Goal: Information Seeking & Learning: Learn about a topic

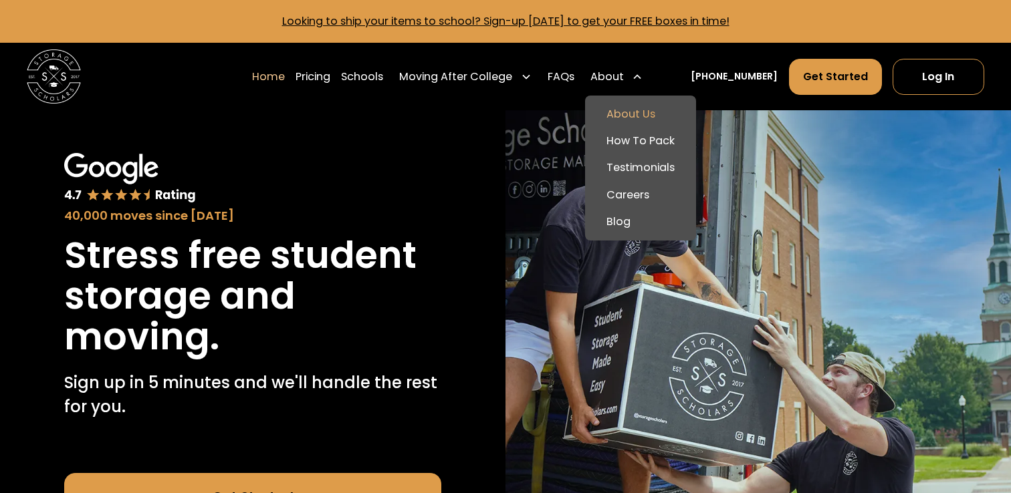
click at [639, 112] on link "About Us" at bounding box center [640, 114] width 100 height 27
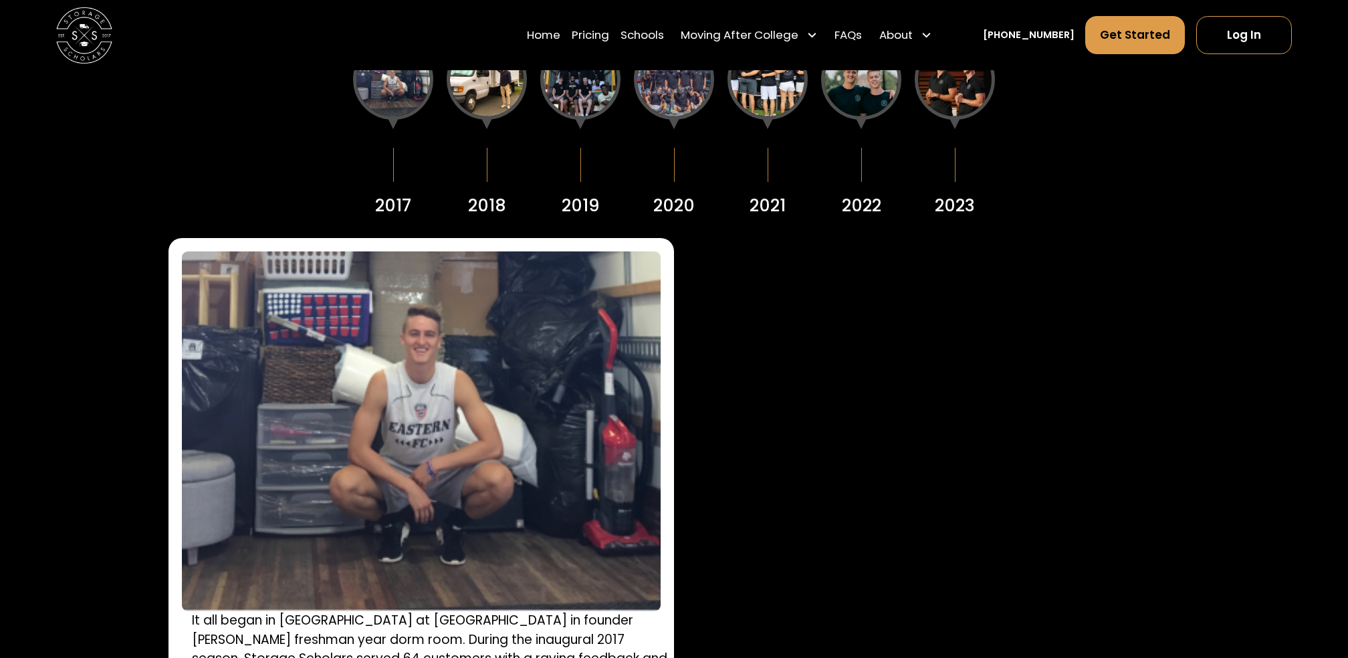
scroll to position [1829, 0]
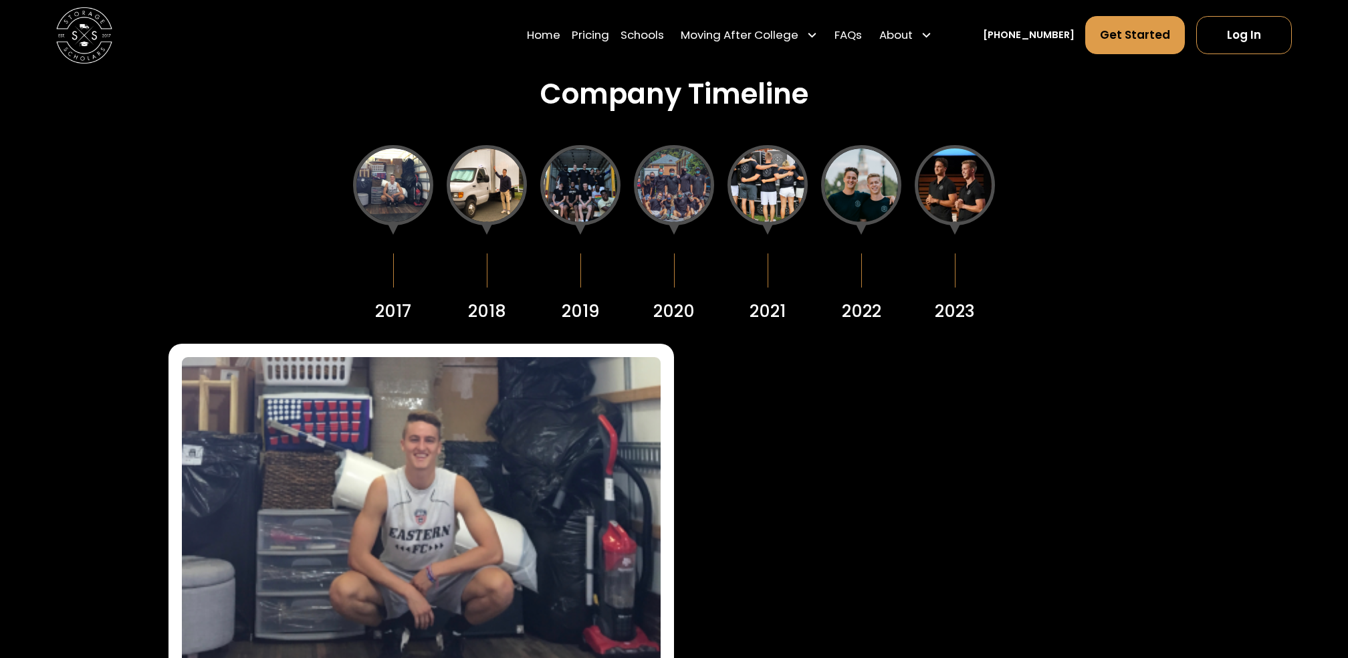
click at [973, 194] on div at bounding box center [955, 185] width 80 height 80
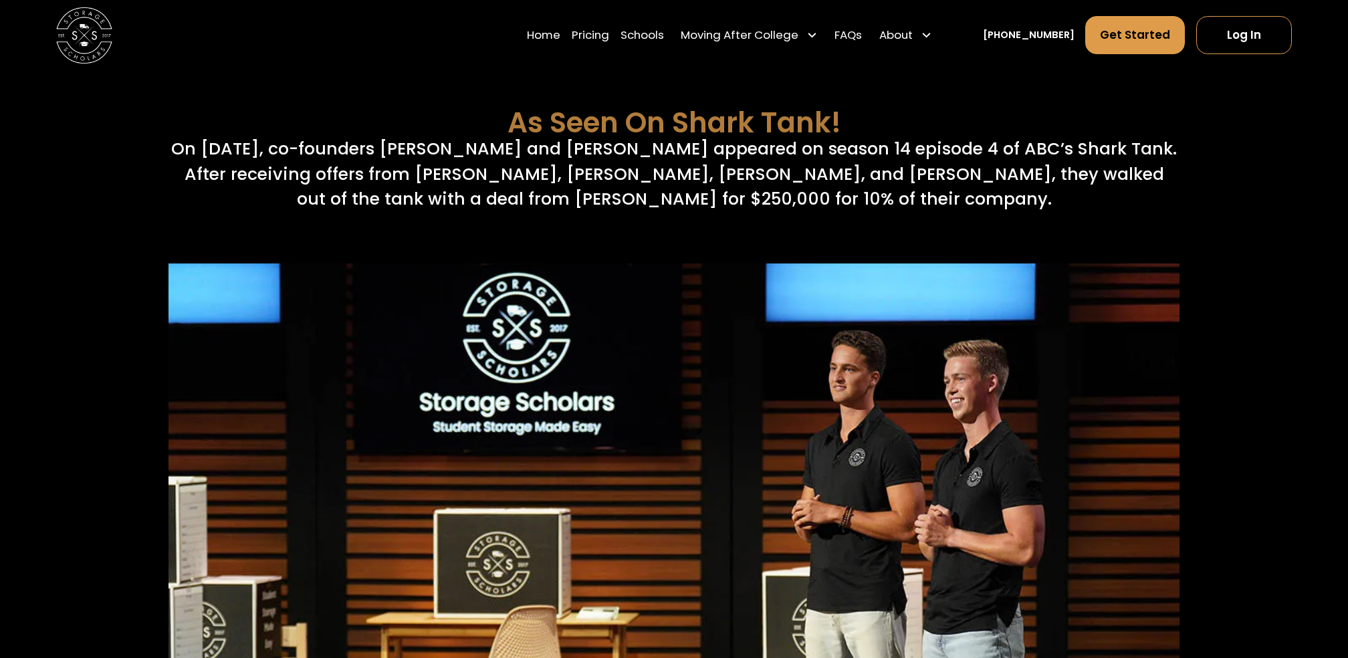
scroll to position [5809, 0]
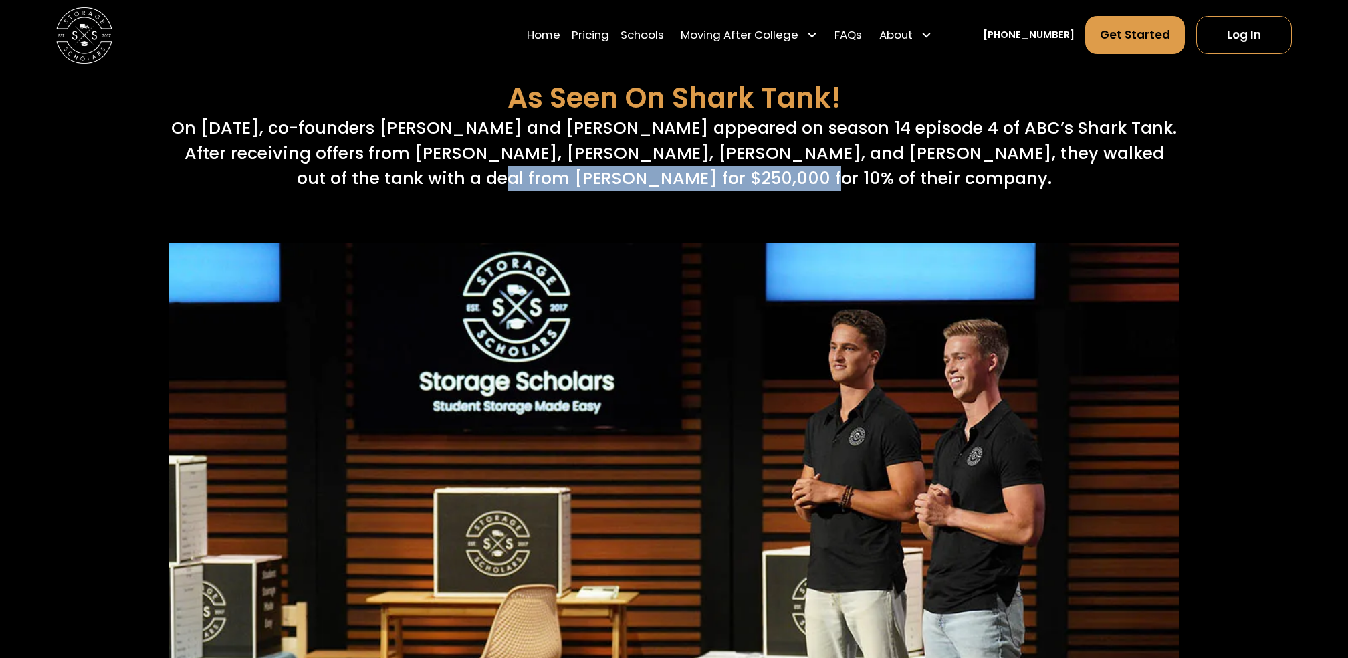
drag, startPoint x: 557, startPoint y: 167, endPoint x: 871, endPoint y: 181, distance: 314.5
click at [872, 181] on p "On October 14th, 2022, co-founders Sam Chason and Matt Gronberg appeared on sea…" at bounding box center [673, 154] width 1011 height 76
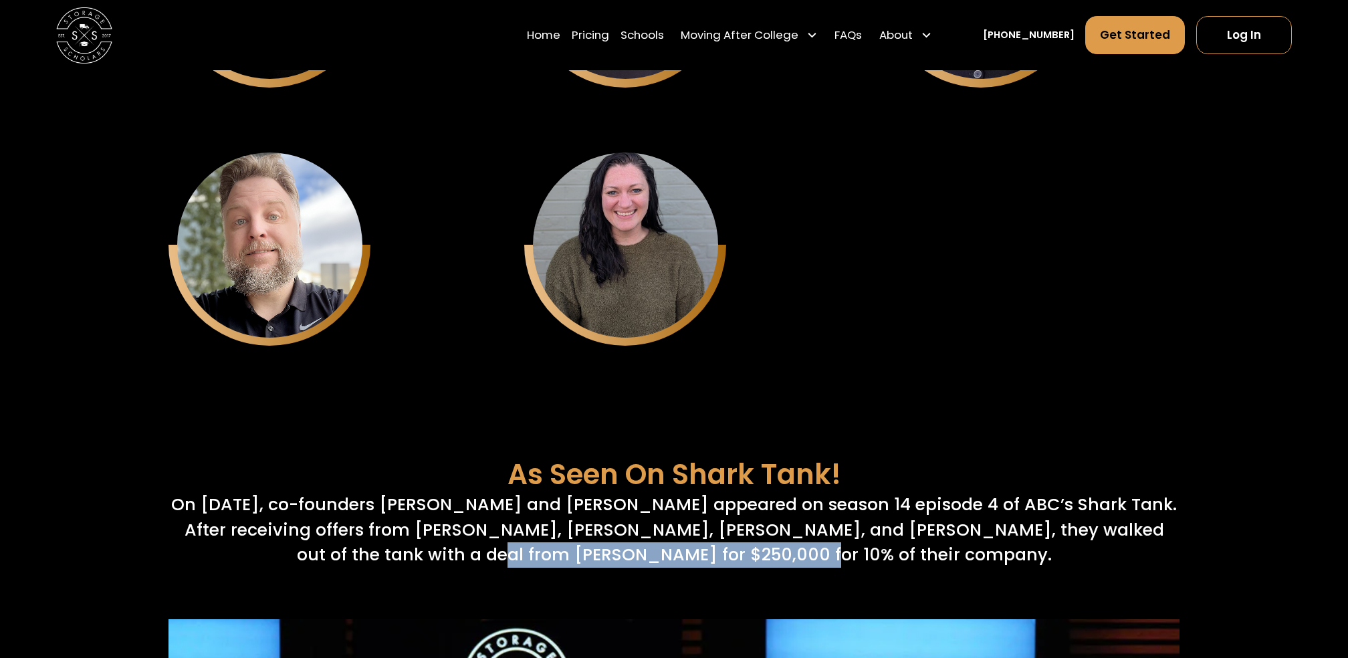
scroll to position [5435, 0]
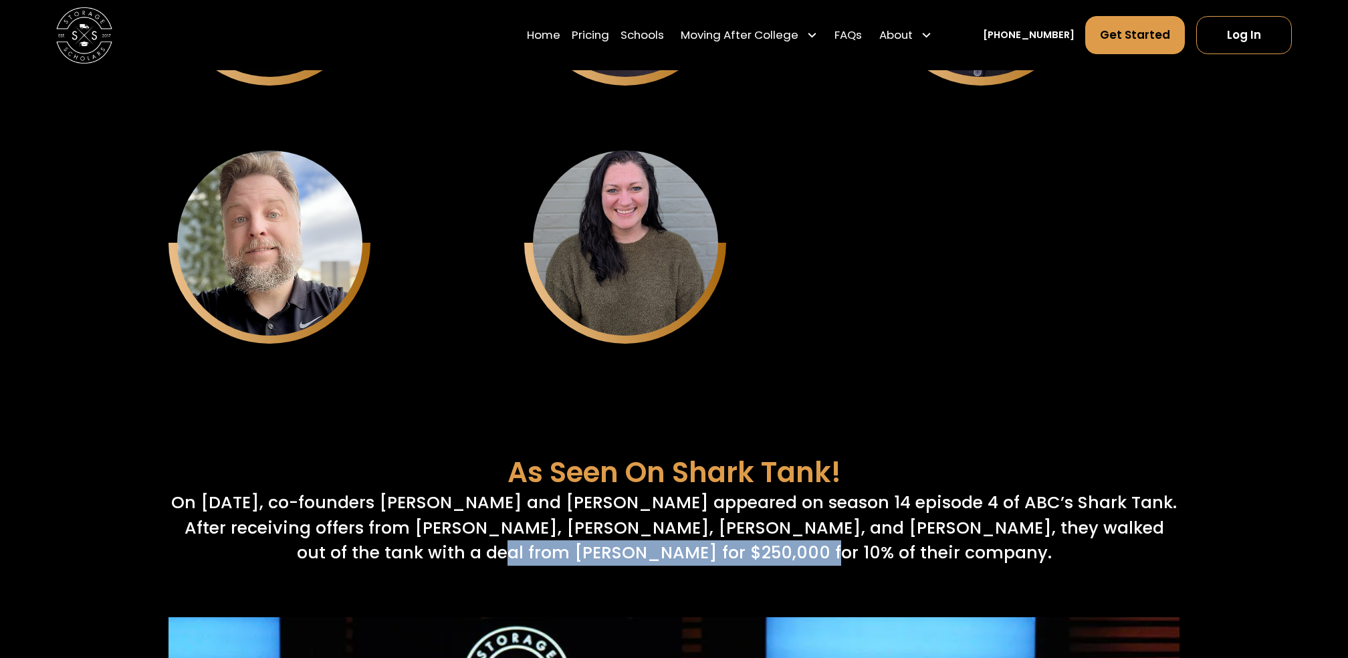
click at [577, 493] on p "On October 14th, 2022, co-founders Sam Chason and Matt Gronberg appeared on sea…" at bounding box center [673, 528] width 1011 height 76
drag, startPoint x: 570, startPoint y: 556, endPoint x: 646, endPoint y: 546, distance: 76.2
click at [646, 493] on p "On October 14th, 2022, co-founders Sam Chason and Matt Gronberg appeared on sea…" at bounding box center [673, 528] width 1011 height 76
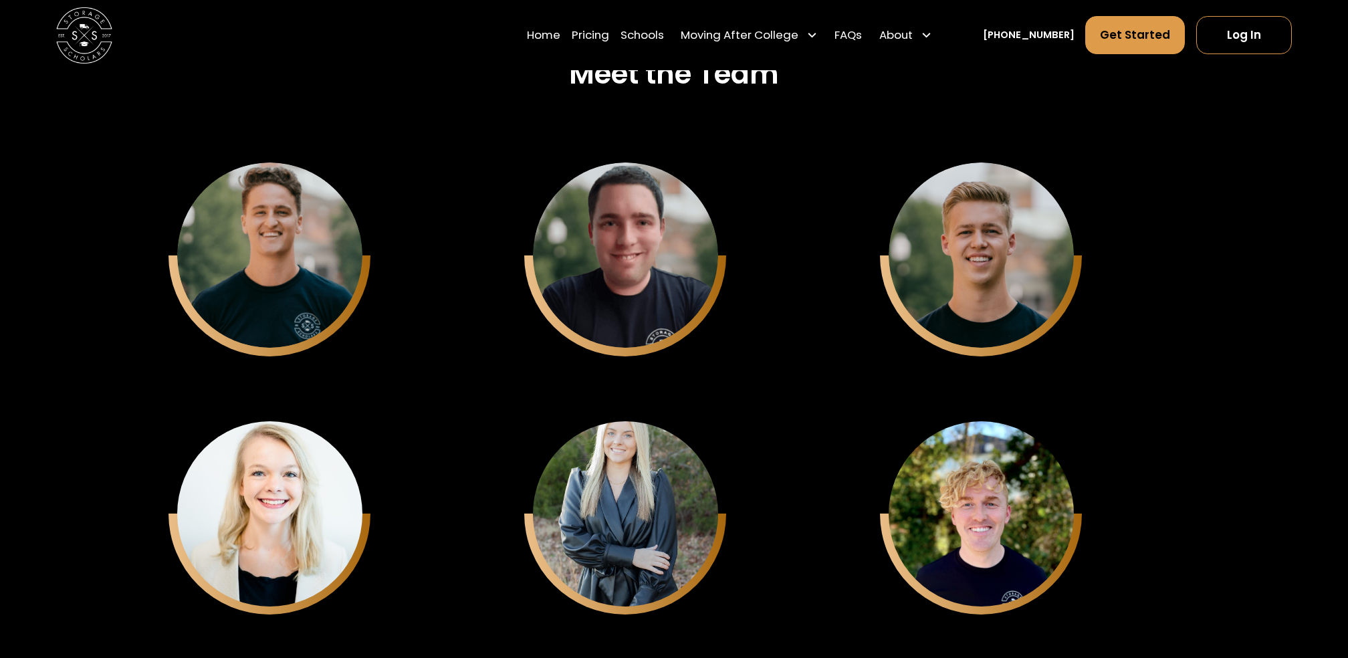
scroll to position [3848, 0]
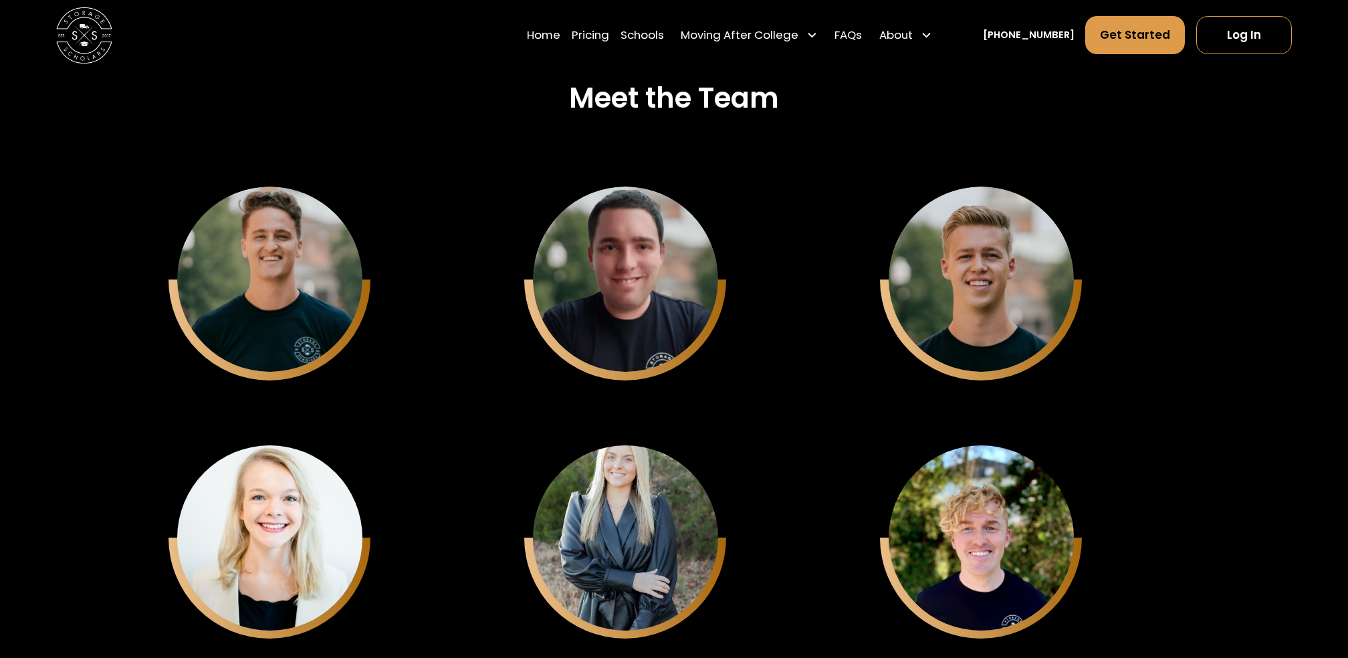
click at [816, 289] on div "Keith Chason CTO" at bounding box center [674, 280] width 300 height 202
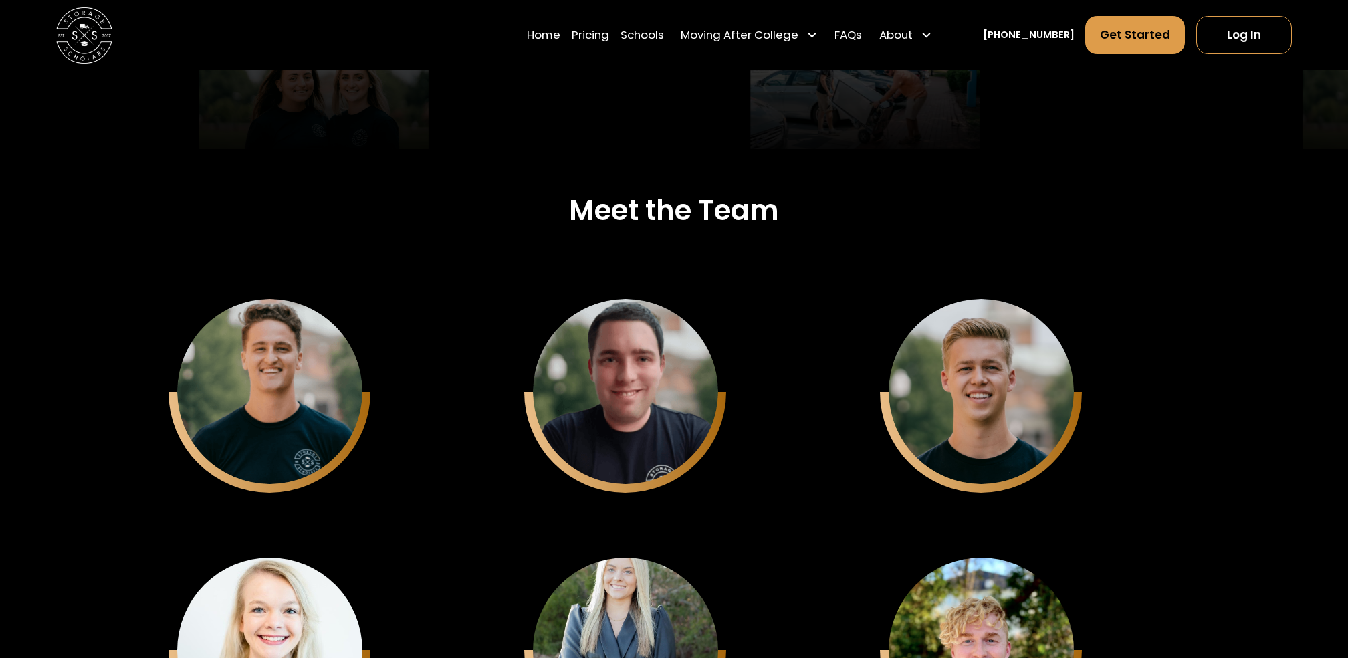
scroll to position [3721, 0]
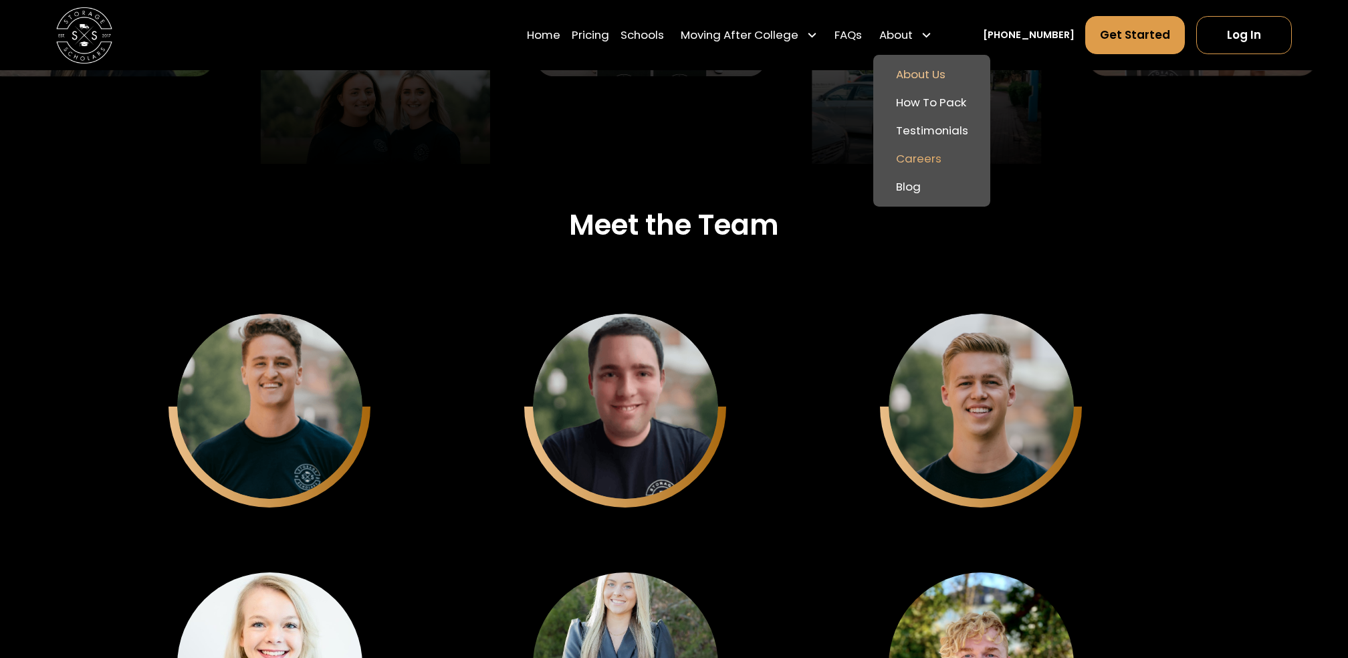
click at [942, 161] on link "Careers" at bounding box center [932, 158] width 106 height 28
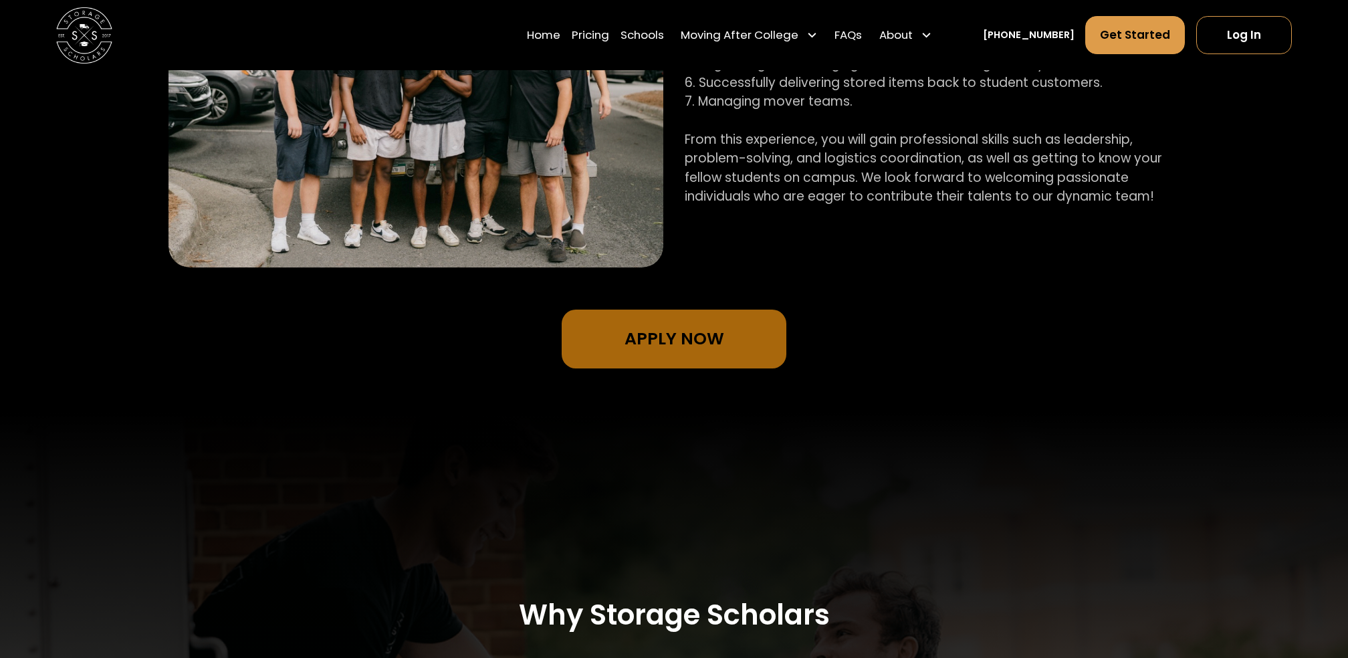
scroll to position [1141, 0]
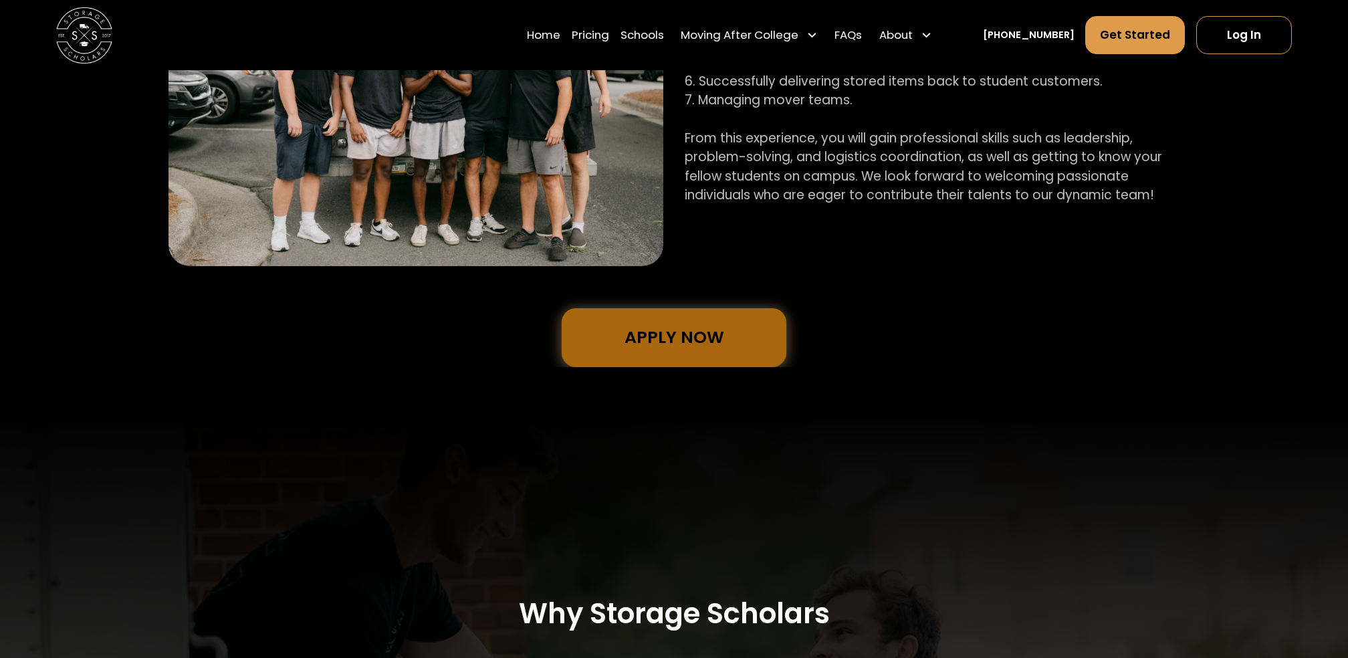
click at [698, 329] on link "Apply Now" at bounding box center [674, 337] width 225 height 59
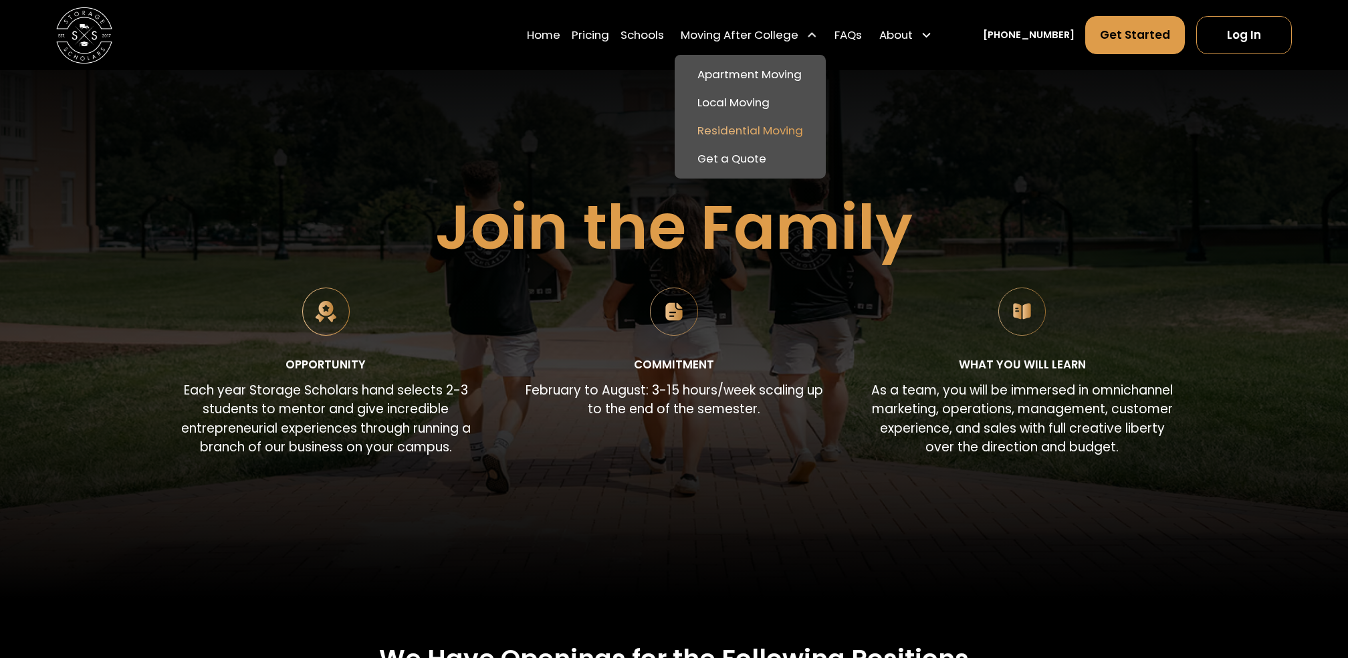
scroll to position [0, 0]
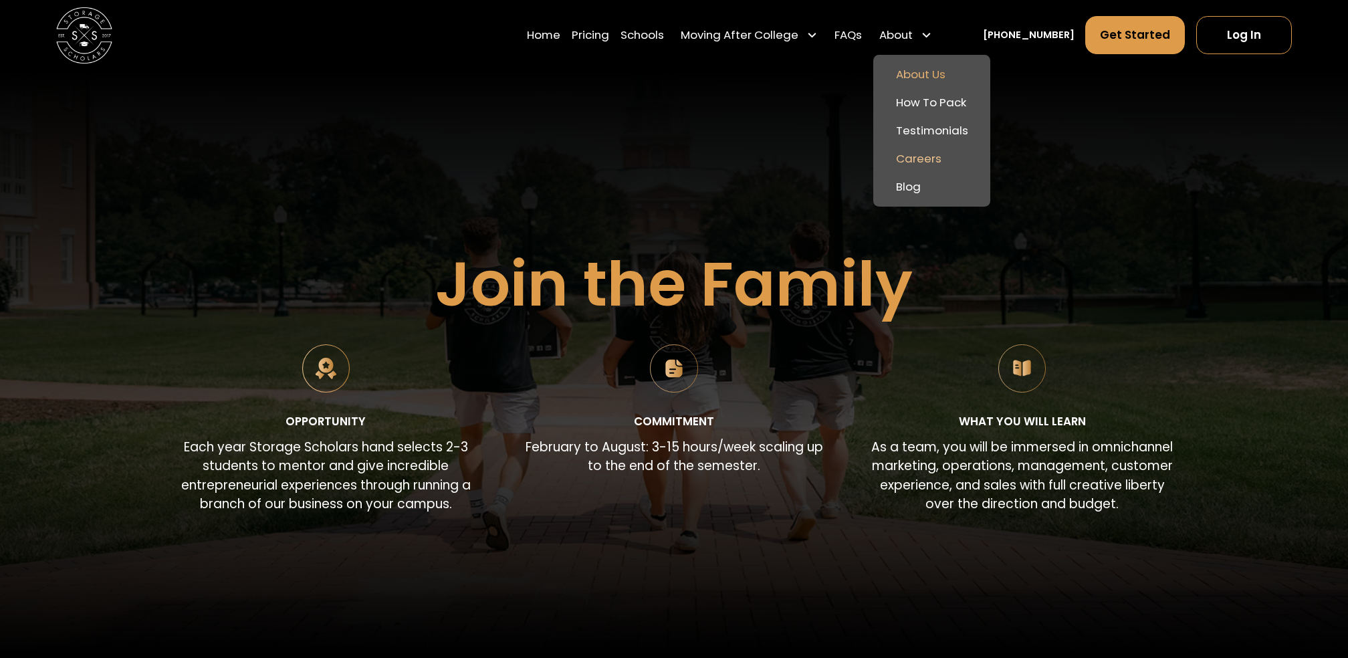
click at [951, 74] on link "About Us" at bounding box center [932, 74] width 106 height 28
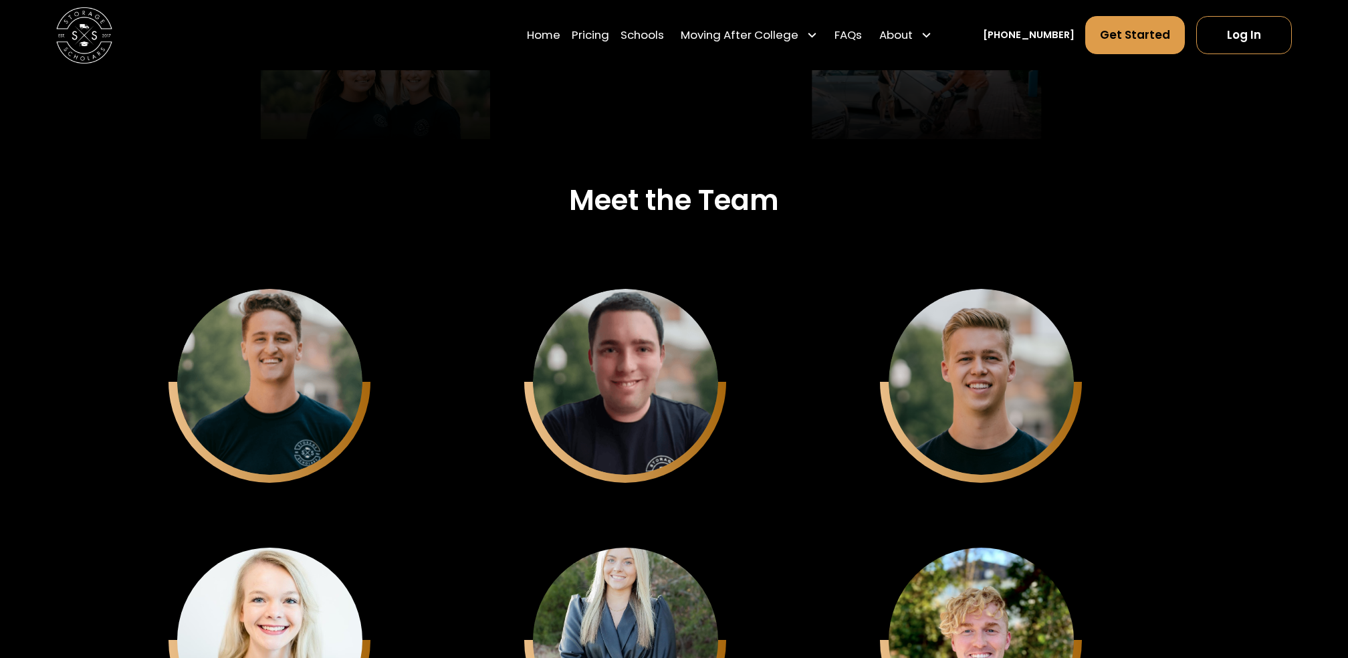
scroll to position [3553, 0]
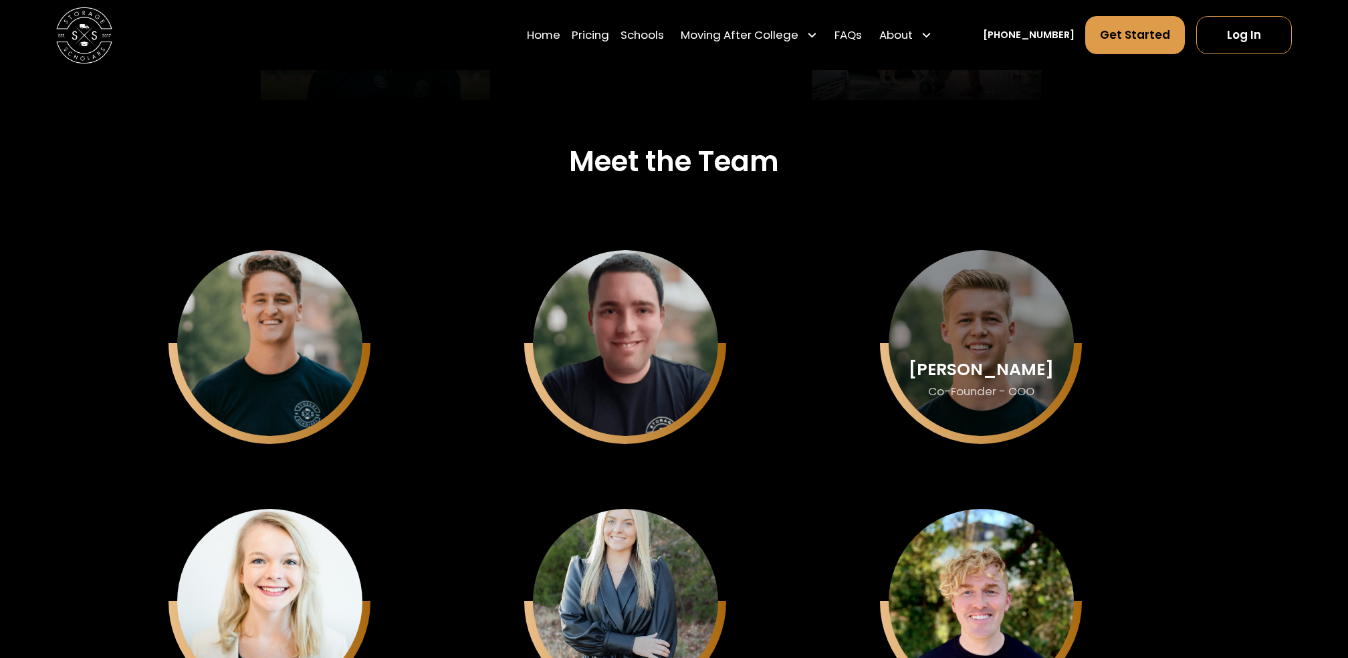
click at [342, 360] on div "Matthew Gronberg" at bounding box center [269, 369] width 145 height 19
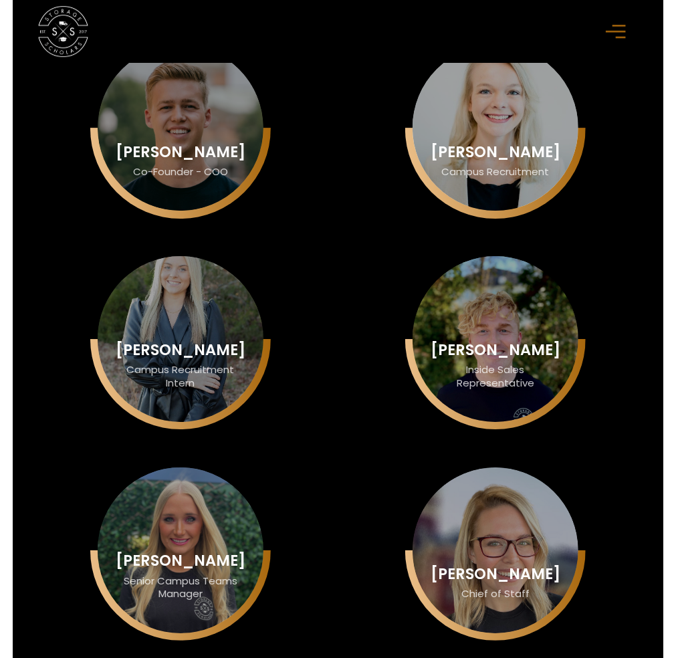
scroll to position [3505, 0]
